Goal: Task Accomplishment & Management: Use online tool/utility

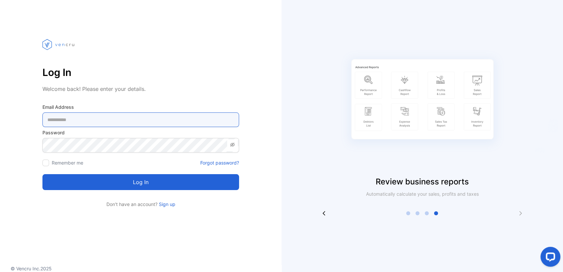
type Address-inputemail "**********"
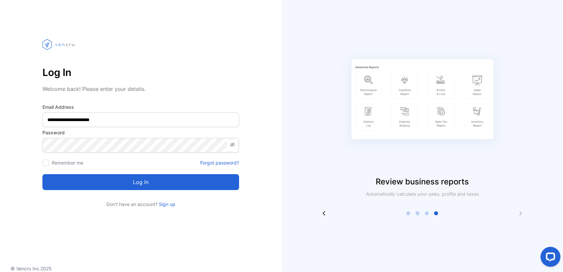
click at [170, 189] on button "Log in" at bounding box center [140, 182] width 197 height 16
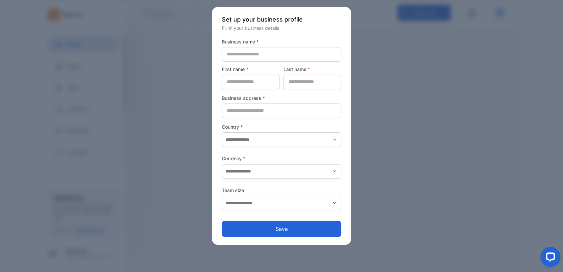
click at [469, 182] on div at bounding box center [281, 136] width 563 height 272
click at [66, 131] on div at bounding box center [281, 136] width 563 height 272
click at [252, 227] on button "Save" at bounding box center [281, 229] width 119 height 16
click at [205, 167] on div at bounding box center [281, 136] width 563 height 272
